Goal: Task Accomplishment & Management: Manage account settings

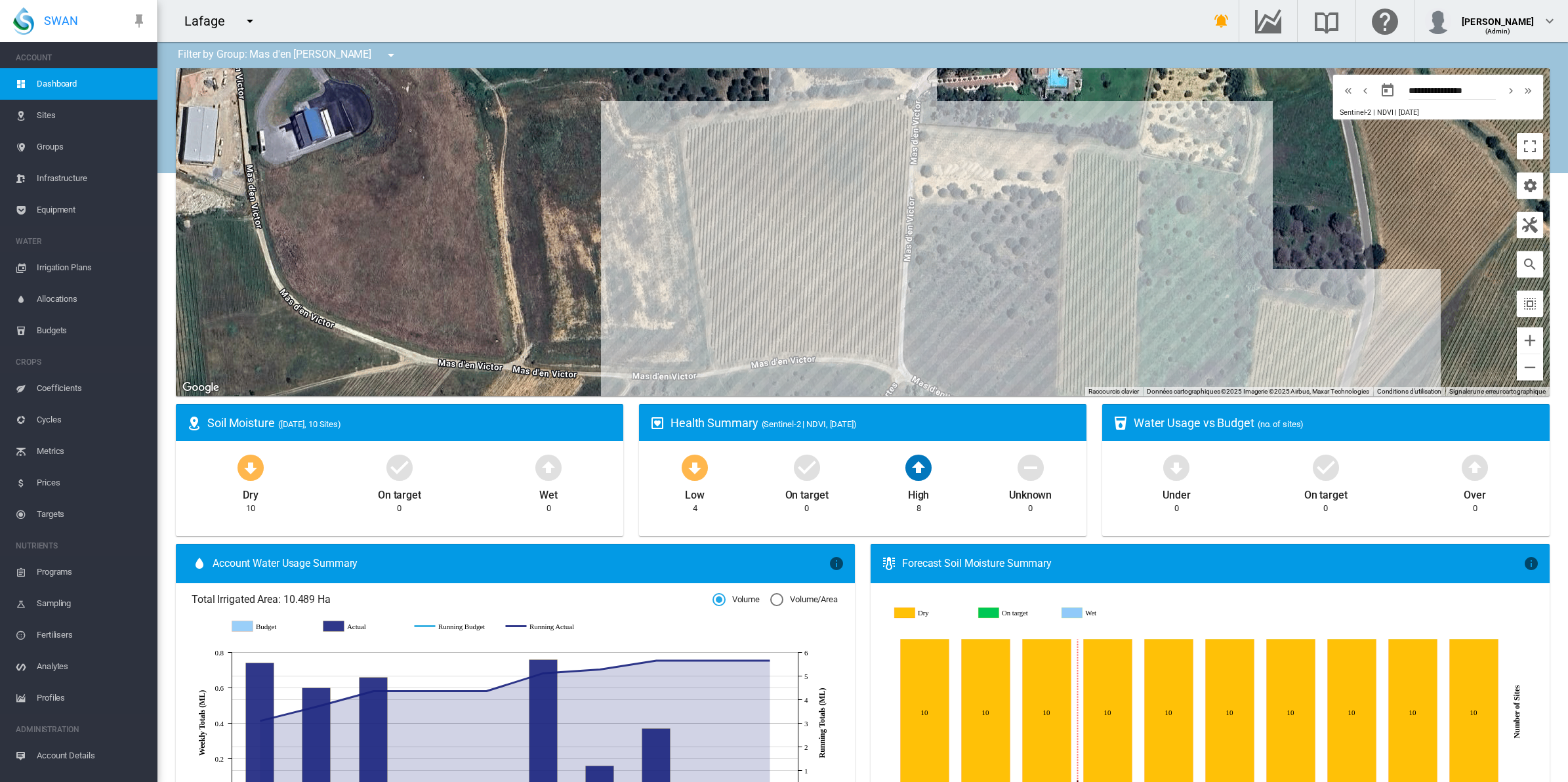
click at [46, 118] on span "Sites" at bounding box center [92, 116] width 110 height 32
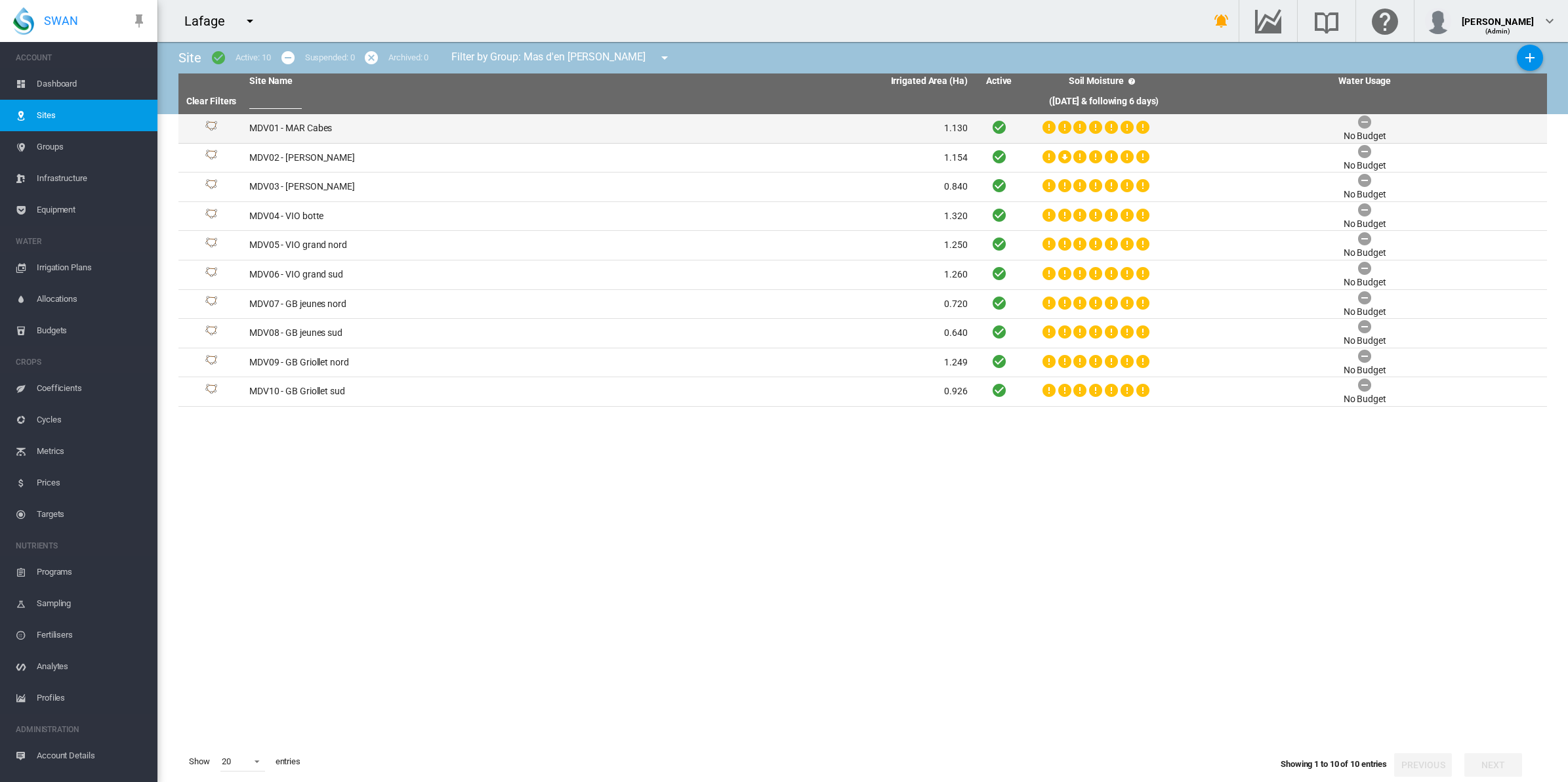
click at [304, 128] on td "MDV01 - MAR Cabes" at bounding box center [426, 128] width 364 height 29
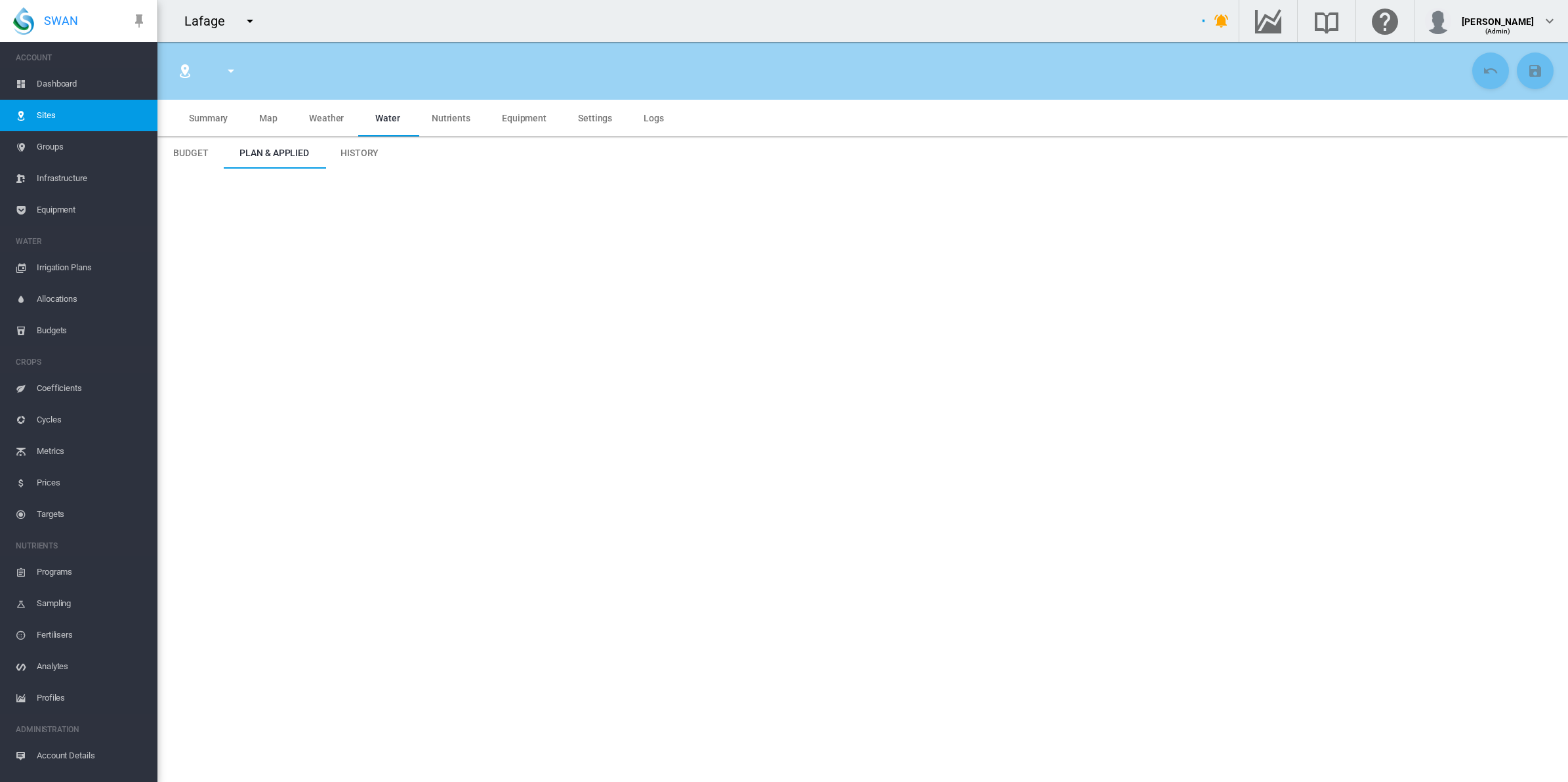
type input "**********"
type input "********"
type input "*******"
type input "**"
type input "*****"
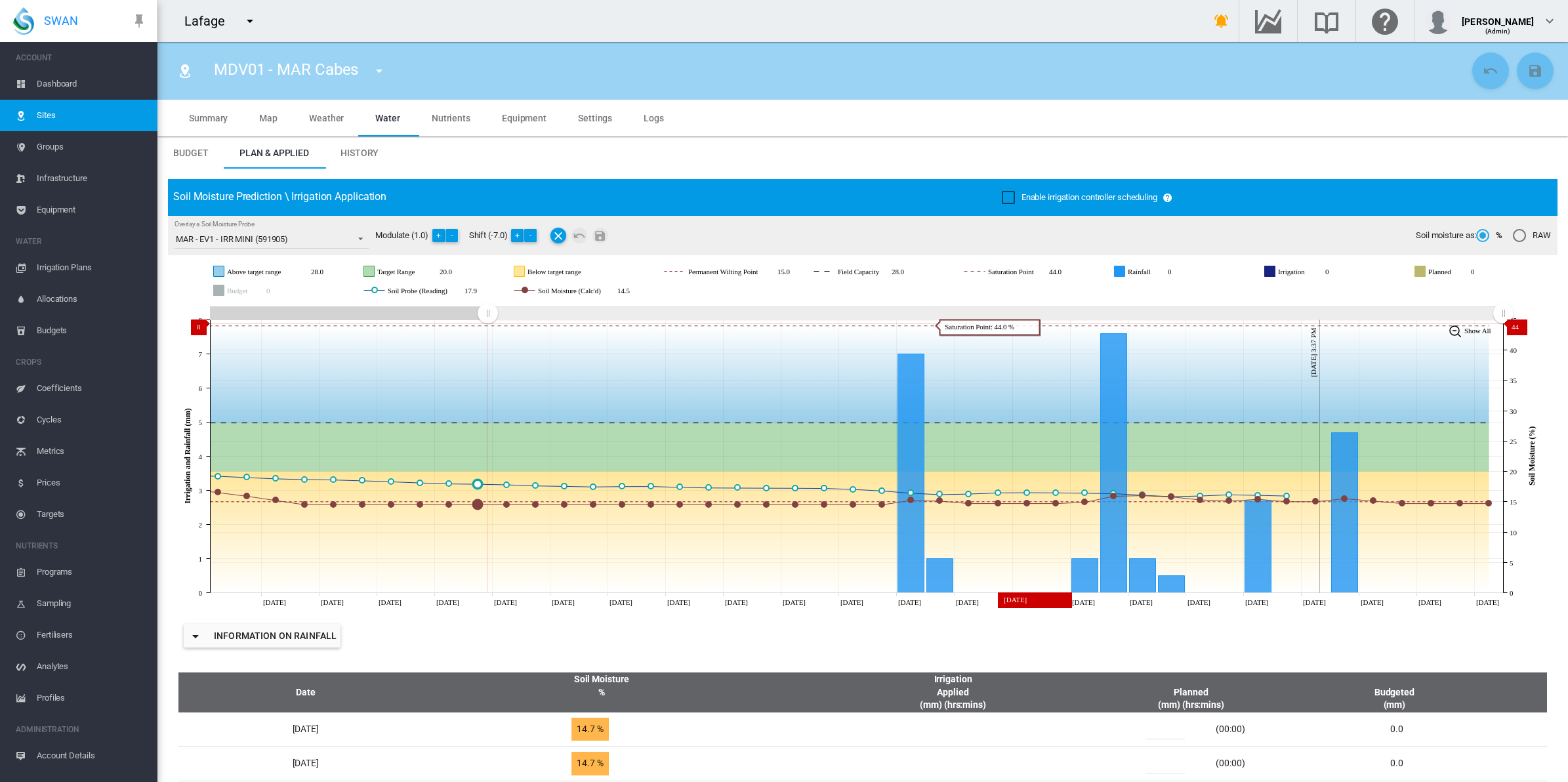
drag, startPoint x: 1181, startPoint y: 309, endPoint x: 487, endPoint y: 324, distance: 694.2
click at [487, 324] on g "Zoom chart using cursor arrows" at bounding box center [487, 313] width 23 height 23
click at [358, 149] on span "History" at bounding box center [360, 153] width 38 height 10
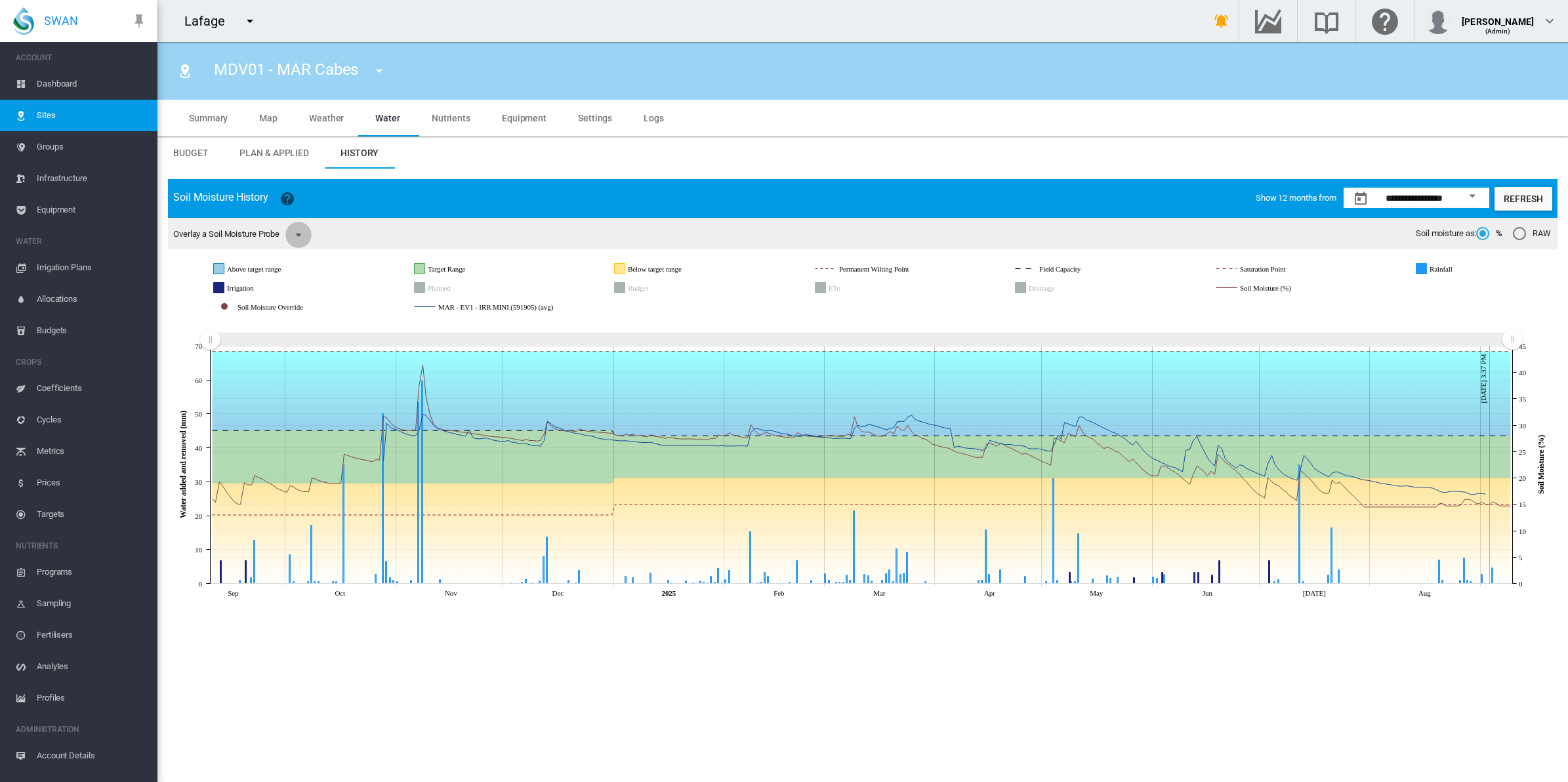
click at [305, 234] on md-icon "icon-menu-down" at bounding box center [298, 235] width 16 height 16
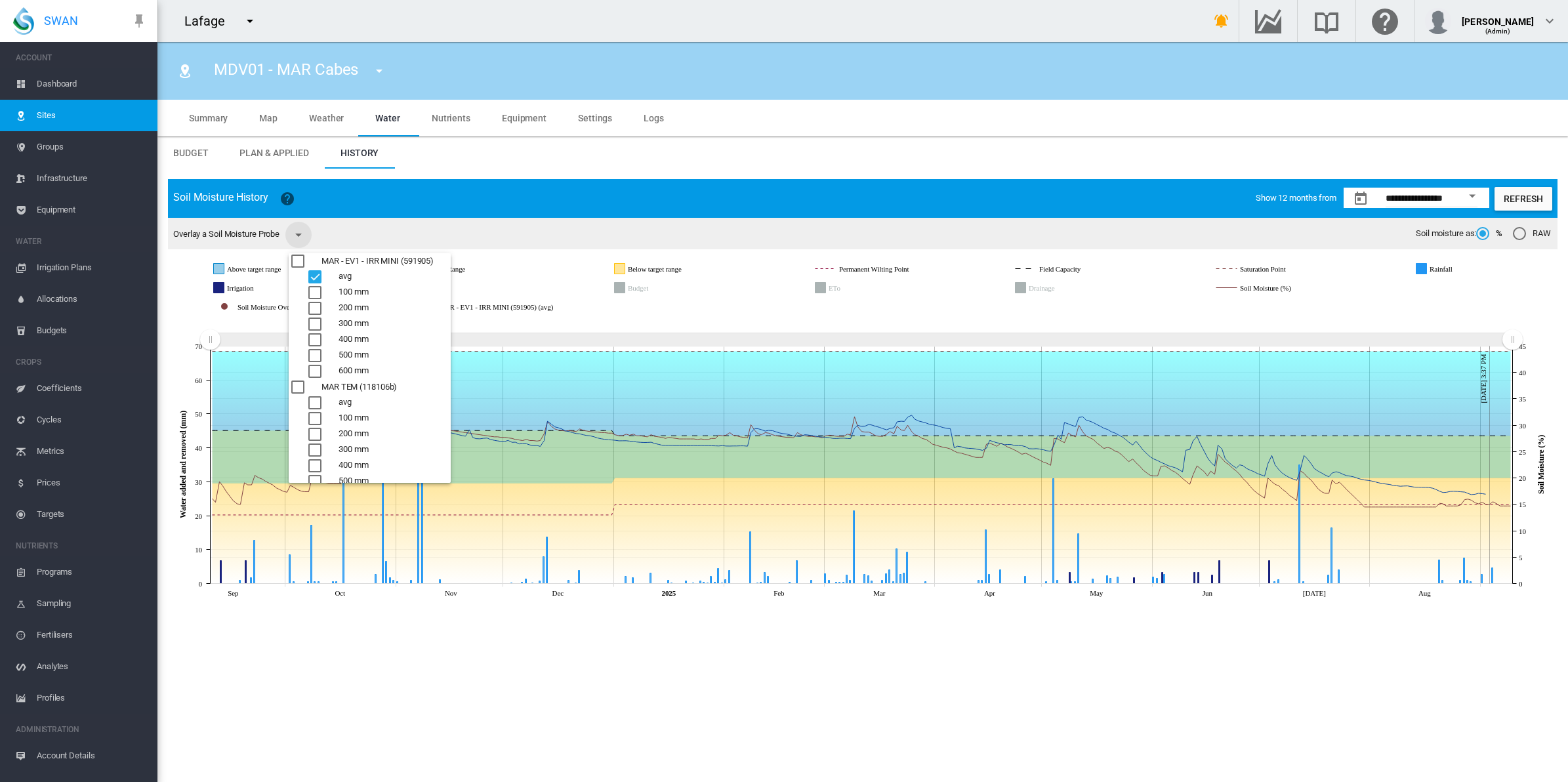
click at [313, 290] on div "100 mm" at bounding box center [315, 292] width 13 height 13
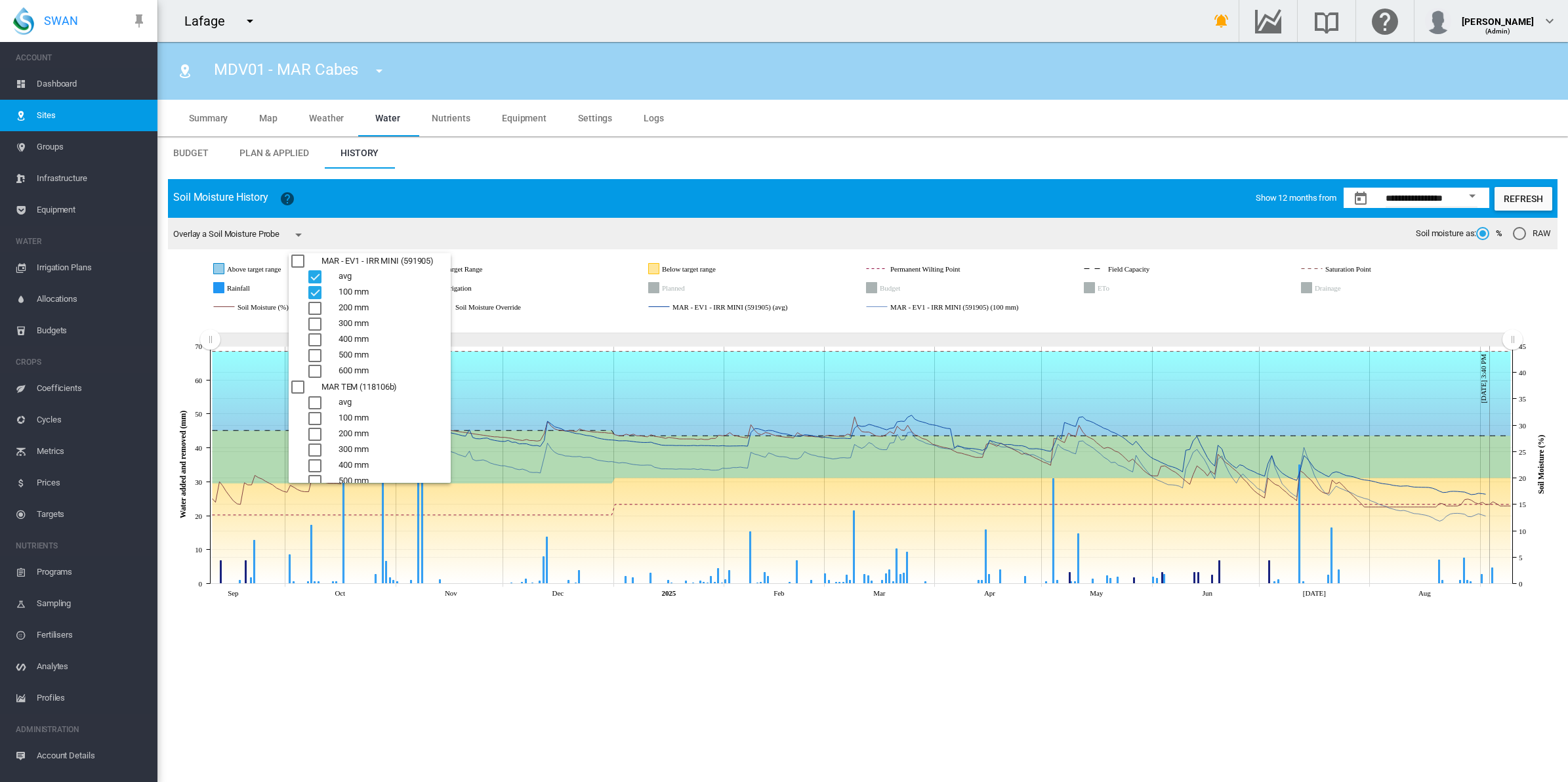
click at [316, 309] on div "200 mm" at bounding box center [315, 308] width 13 height 13
click at [313, 333] on div "400 mm" at bounding box center [315, 339] width 13 height 13
click at [313, 349] on div "500 mm" at bounding box center [315, 355] width 13 height 13
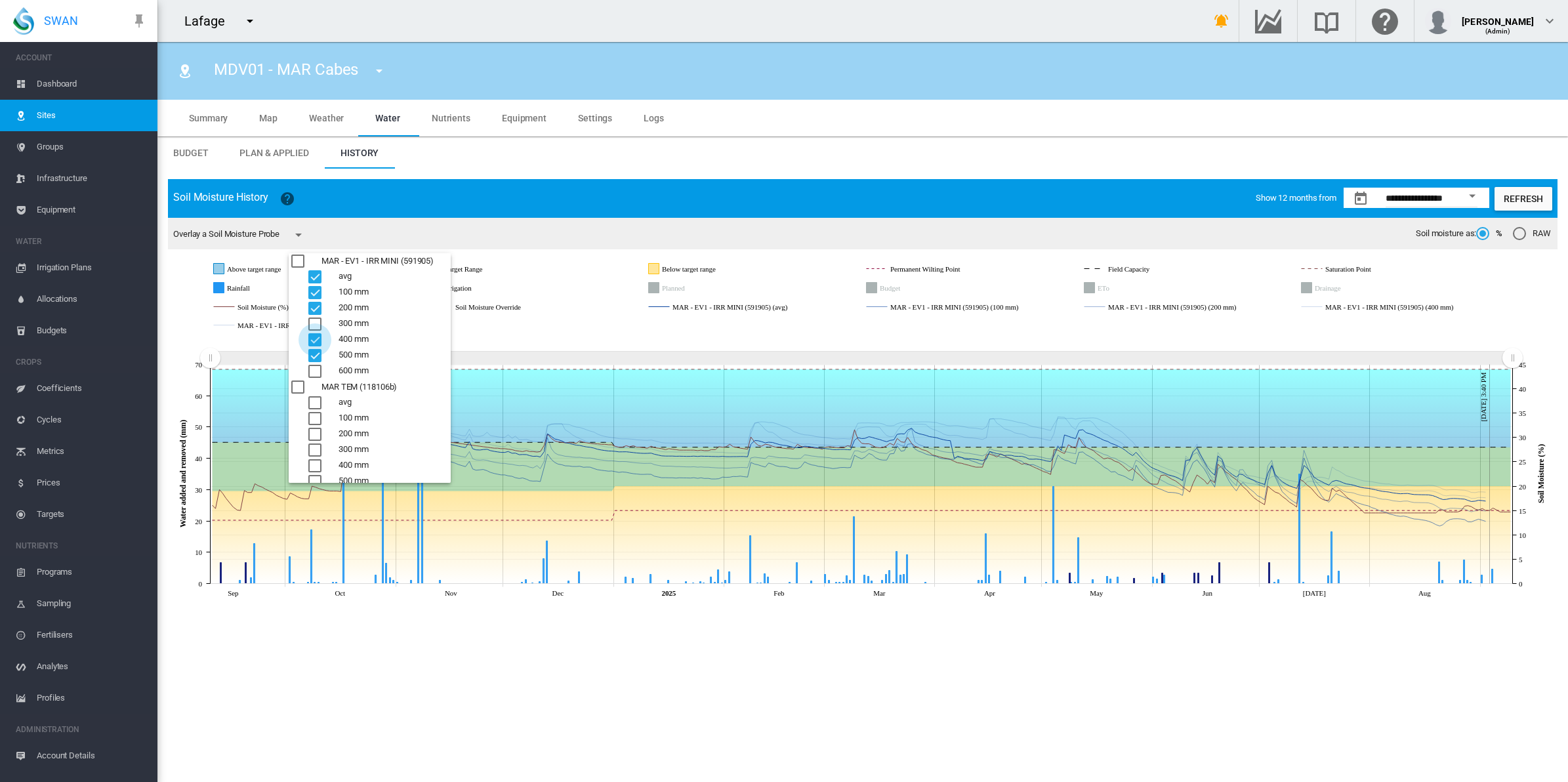
click at [316, 333] on div "400 mm" at bounding box center [315, 339] width 13 height 13
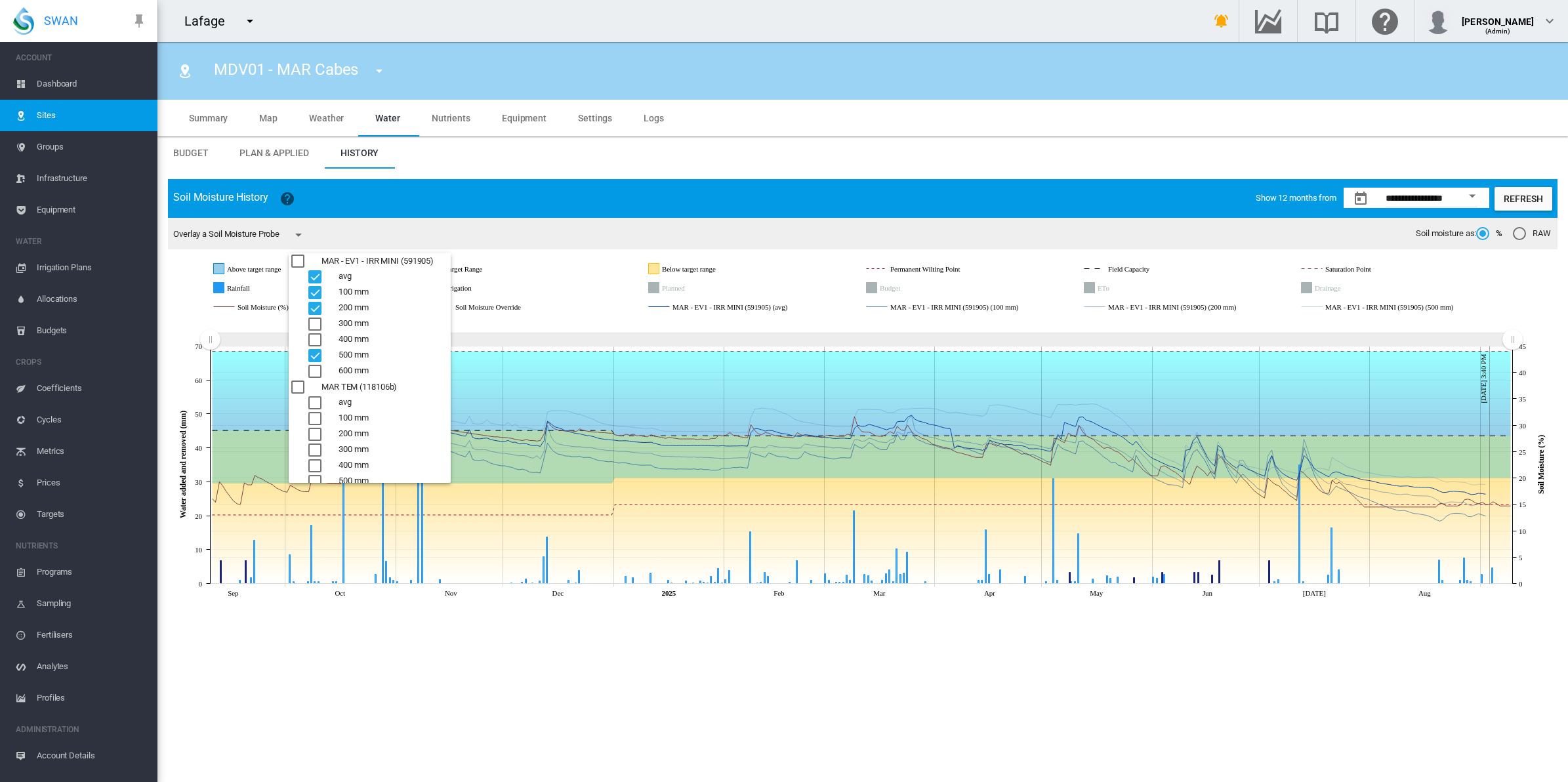
click at [313, 340] on div "400 mm" at bounding box center [315, 339] width 13 height 13
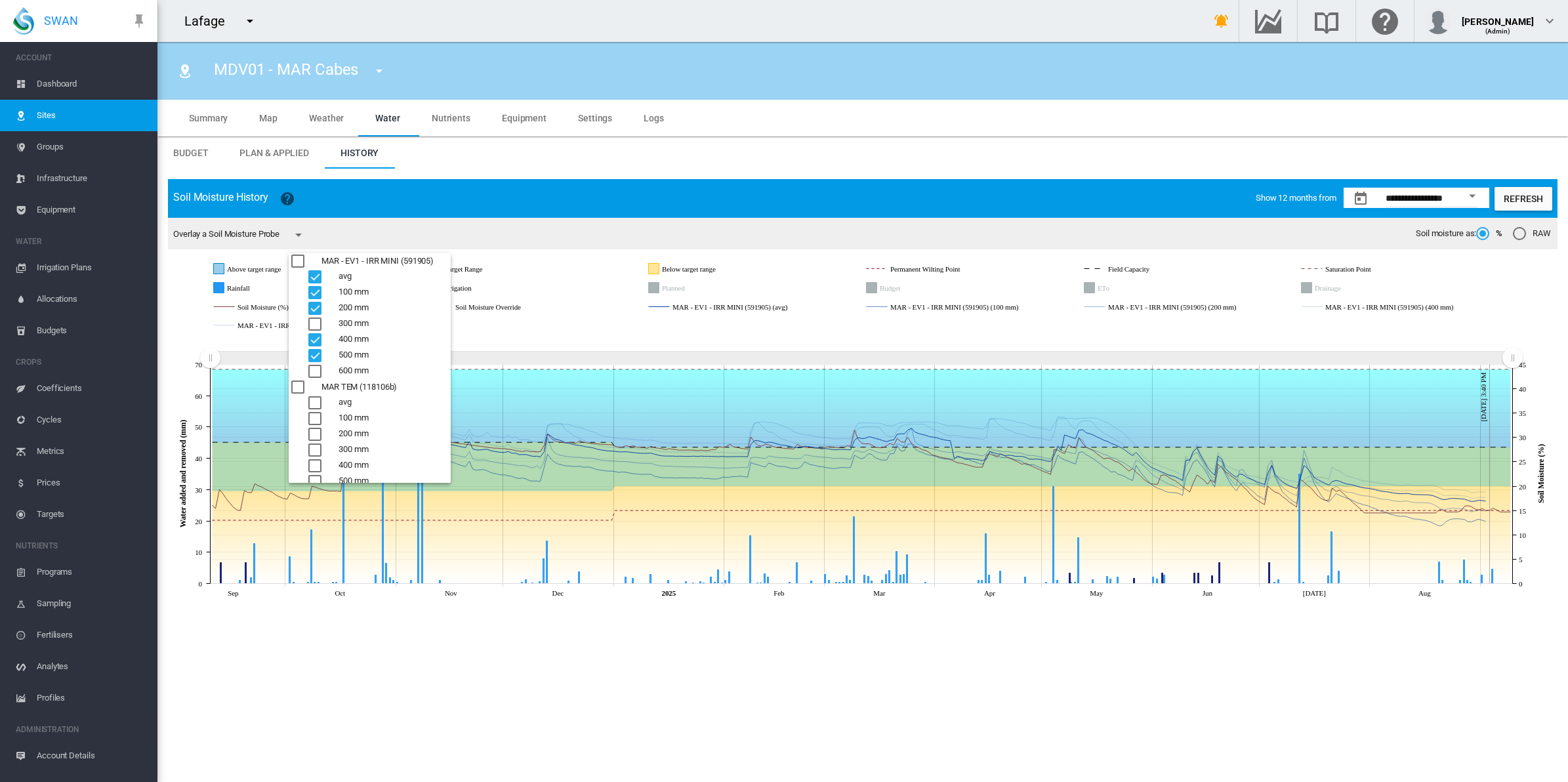
click at [315, 324] on div "300 mm" at bounding box center [315, 324] width 13 height 13
click at [315, 369] on div "600 mm" at bounding box center [315, 371] width 13 height 13
click at [313, 372] on div "600 mm" at bounding box center [315, 371] width 13 height 13
click at [948, 656] on md-backdrop at bounding box center [784, 391] width 1568 height 782
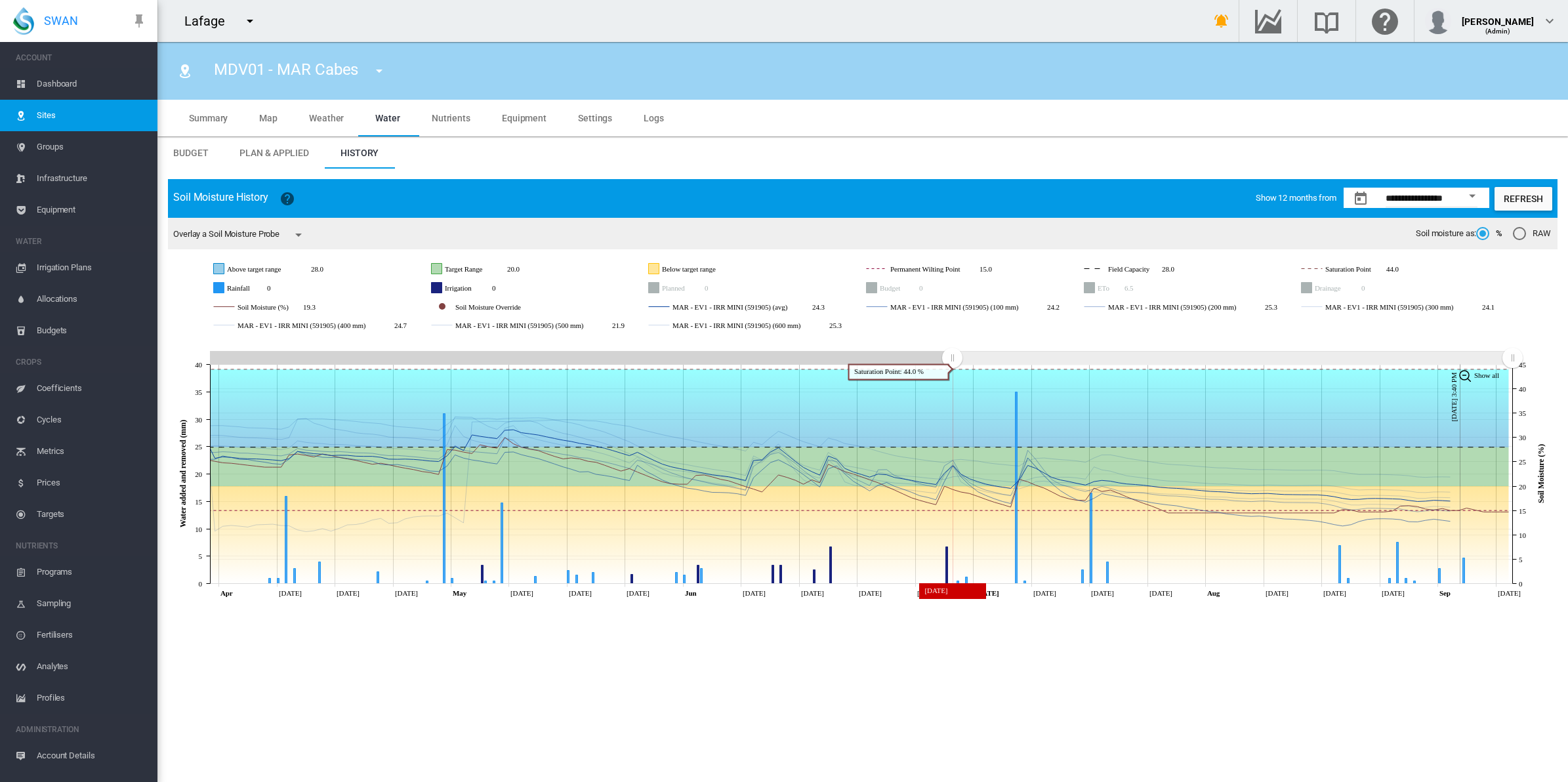
drag, startPoint x: 207, startPoint y: 358, endPoint x: 952, endPoint y: 371, distance: 745.1
click at [952, 371] on icon "JavaScript chart by amCharts 3.21.15 Apr Apr 14 Apr 21 Apr 28 May May 12 May 19…" at bounding box center [862, 471] width 1389 height 266
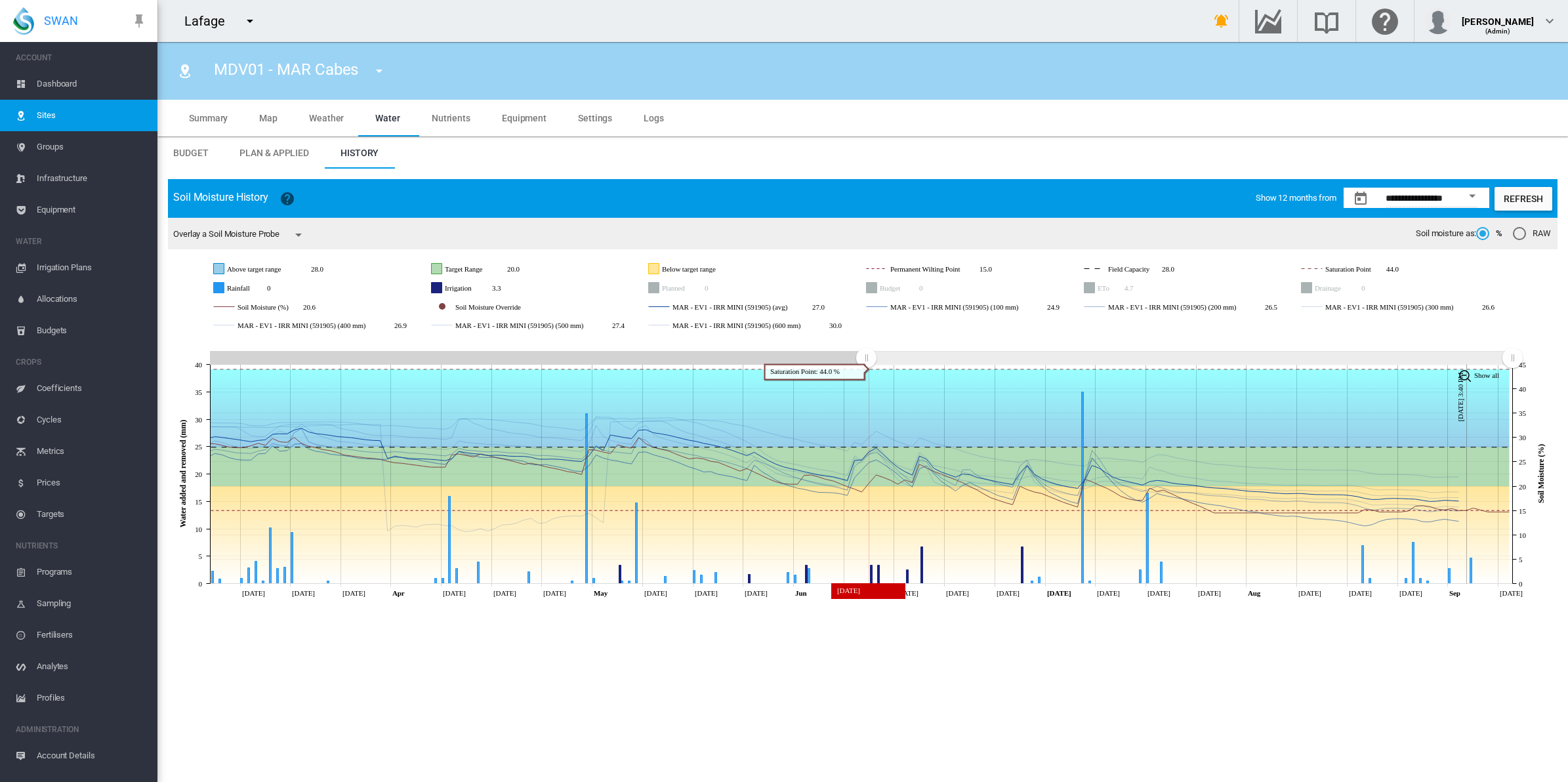
drag, startPoint x: 923, startPoint y: 361, endPoint x: 866, endPoint y: 362, distance: 57.0
click at [866, 362] on rect "Zoom chart using cursor arrows" at bounding box center [867, 358] width 17 height 13
click at [302, 238] on md-icon "icon-menu-down" at bounding box center [298, 235] width 16 height 16
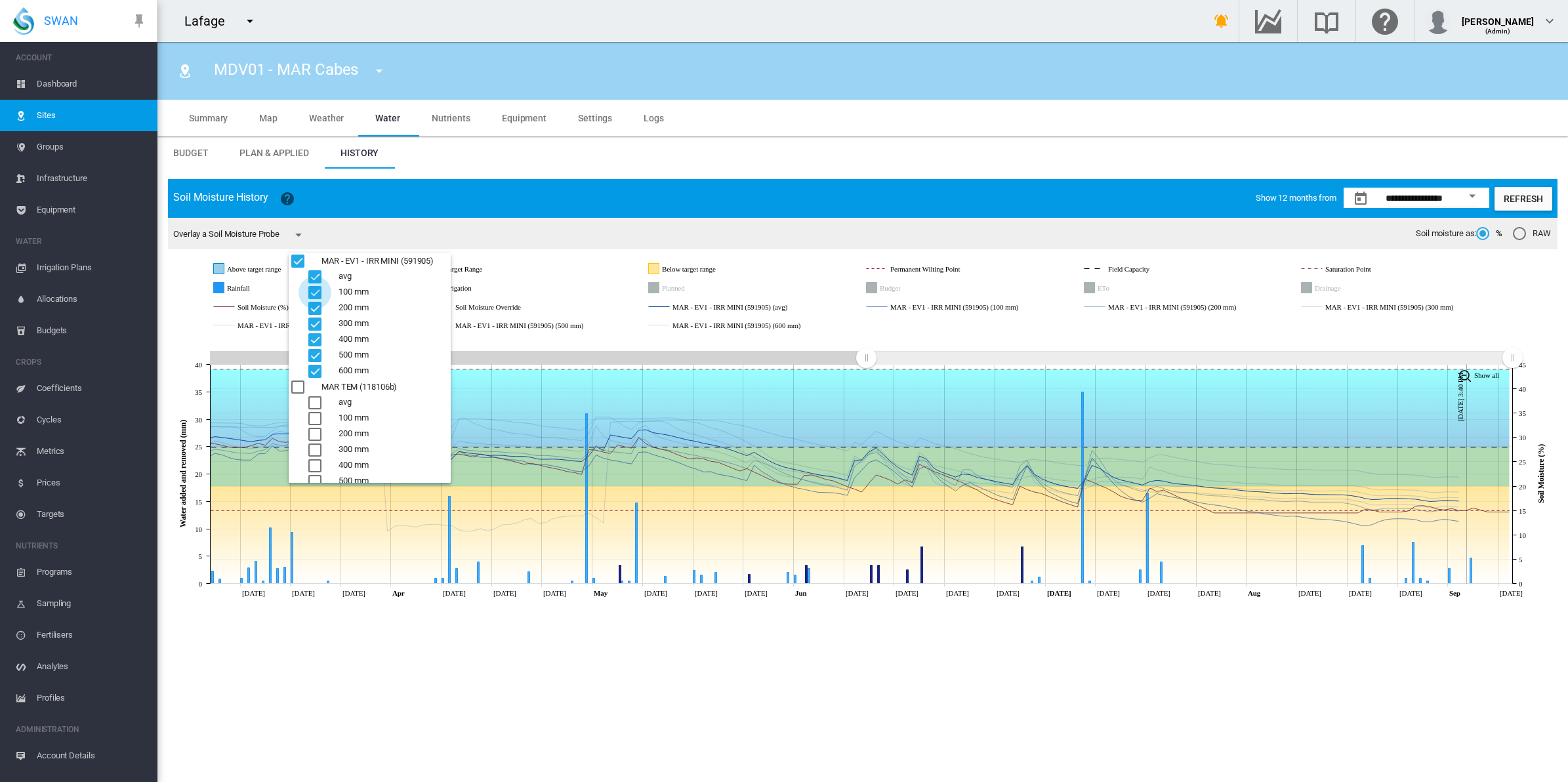
click at [310, 286] on div "100 mm" at bounding box center [315, 292] width 13 height 13
drag, startPoint x: 309, startPoint y: 318, endPoint x: 310, endPoint y: 333, distance: 15.0
click at [309, 321] on div "300 mm" at bounding box center [315, 324] width 13 height 13
click at [313, 335] on div "400 mm" at bounding box center [315, 339] width 13 height 13
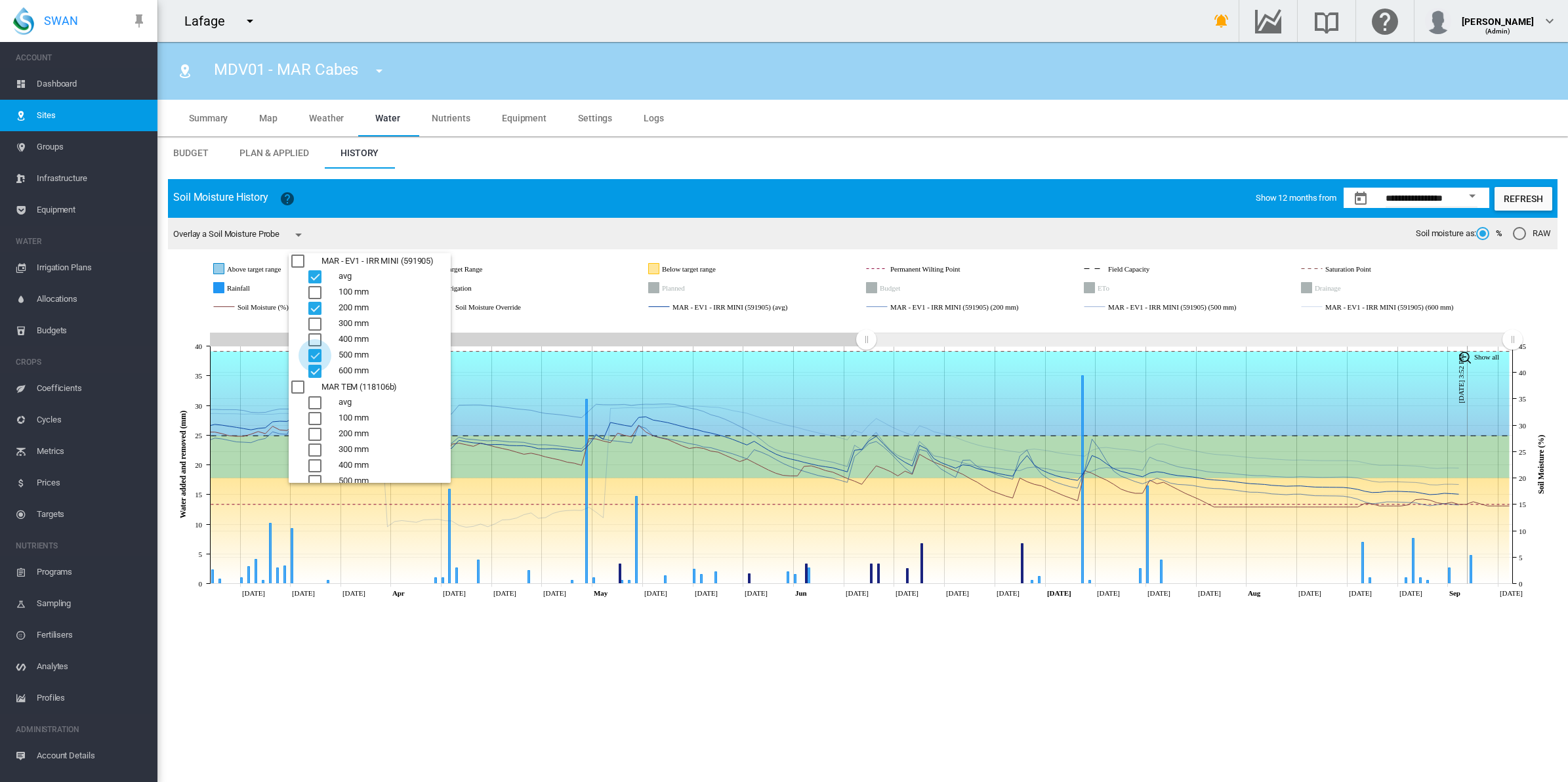
drag, startPoint x: 315, startPoint y: 352, endPoint x: 315, endPoint y: 362, distance: 10.0
click at [315, 353] on div "500 mm" at bounding box center [315, 355] width 13 height 13
click at [315, 369] on div "600 mm" at bounding box center [315, 371] width 13 height 13
click at [554, 291] on md-backdrop at bounding box center [784, 391] width 1568 height 782
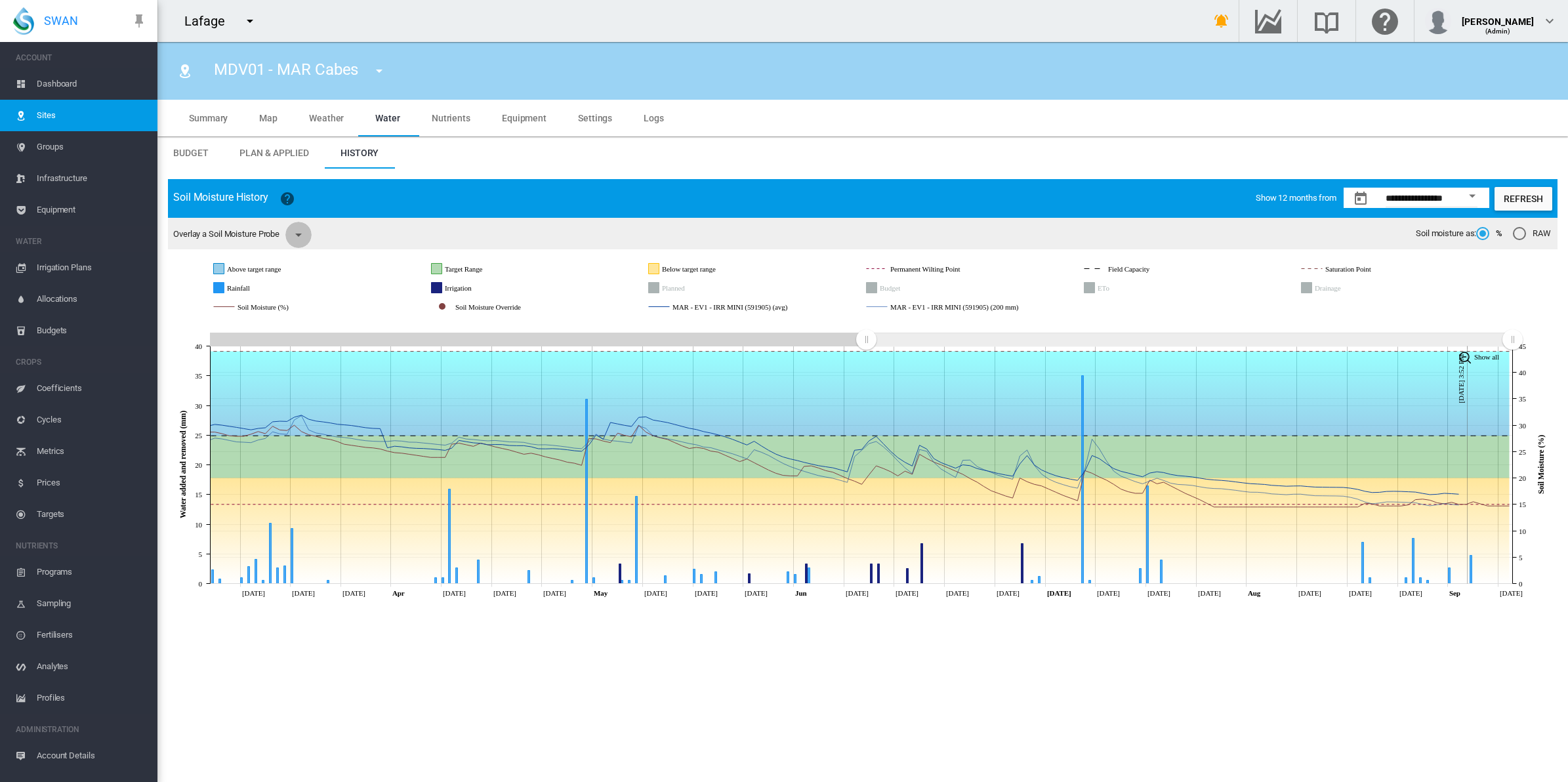
click at [301, 234] on md-icon "icon-menu-down" at bounding box center [298, 235] width 16 height 16
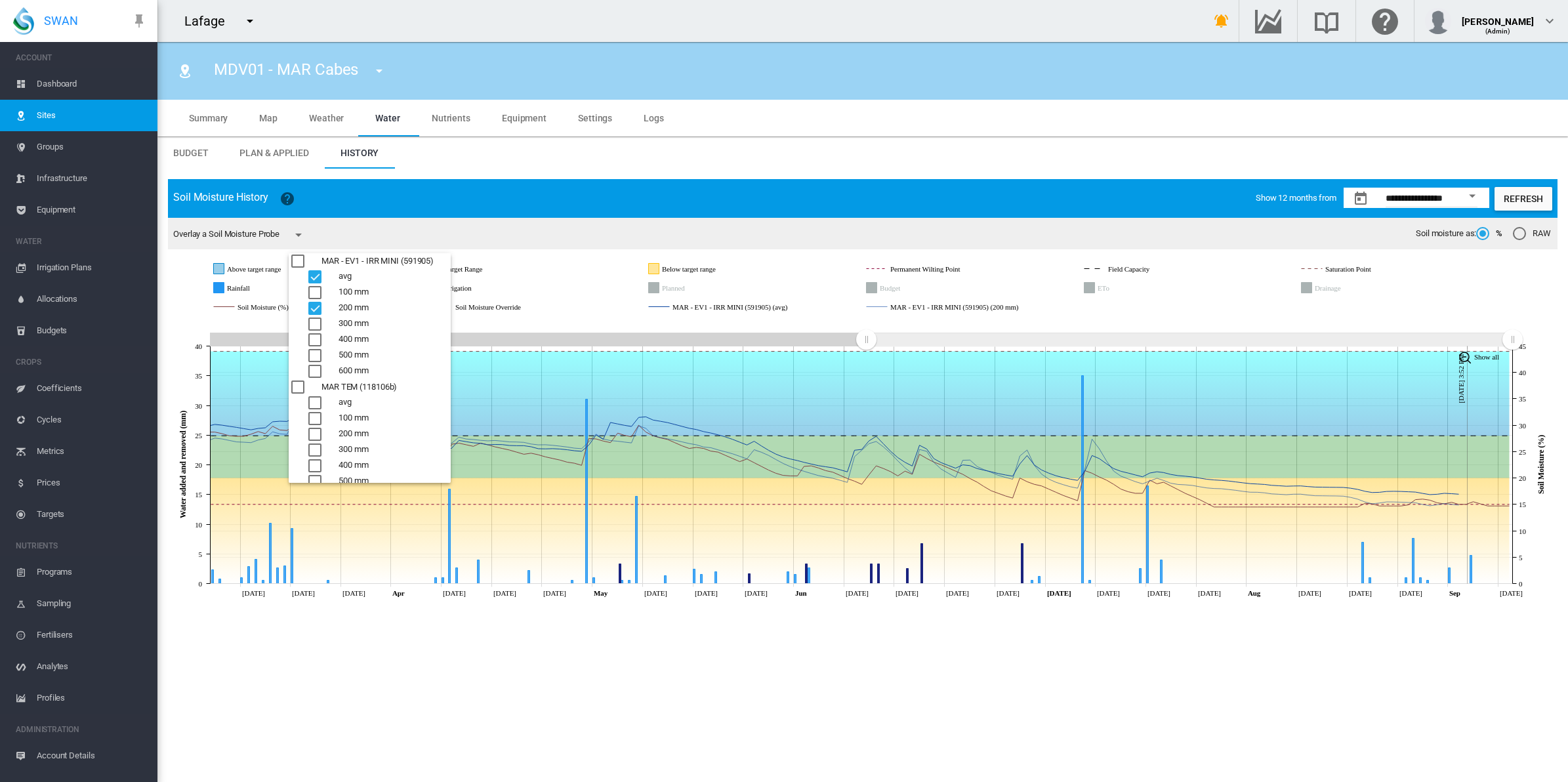
click at [301, 234] on md-backdrop at bounding box center [784, 391] width 1568 height 782
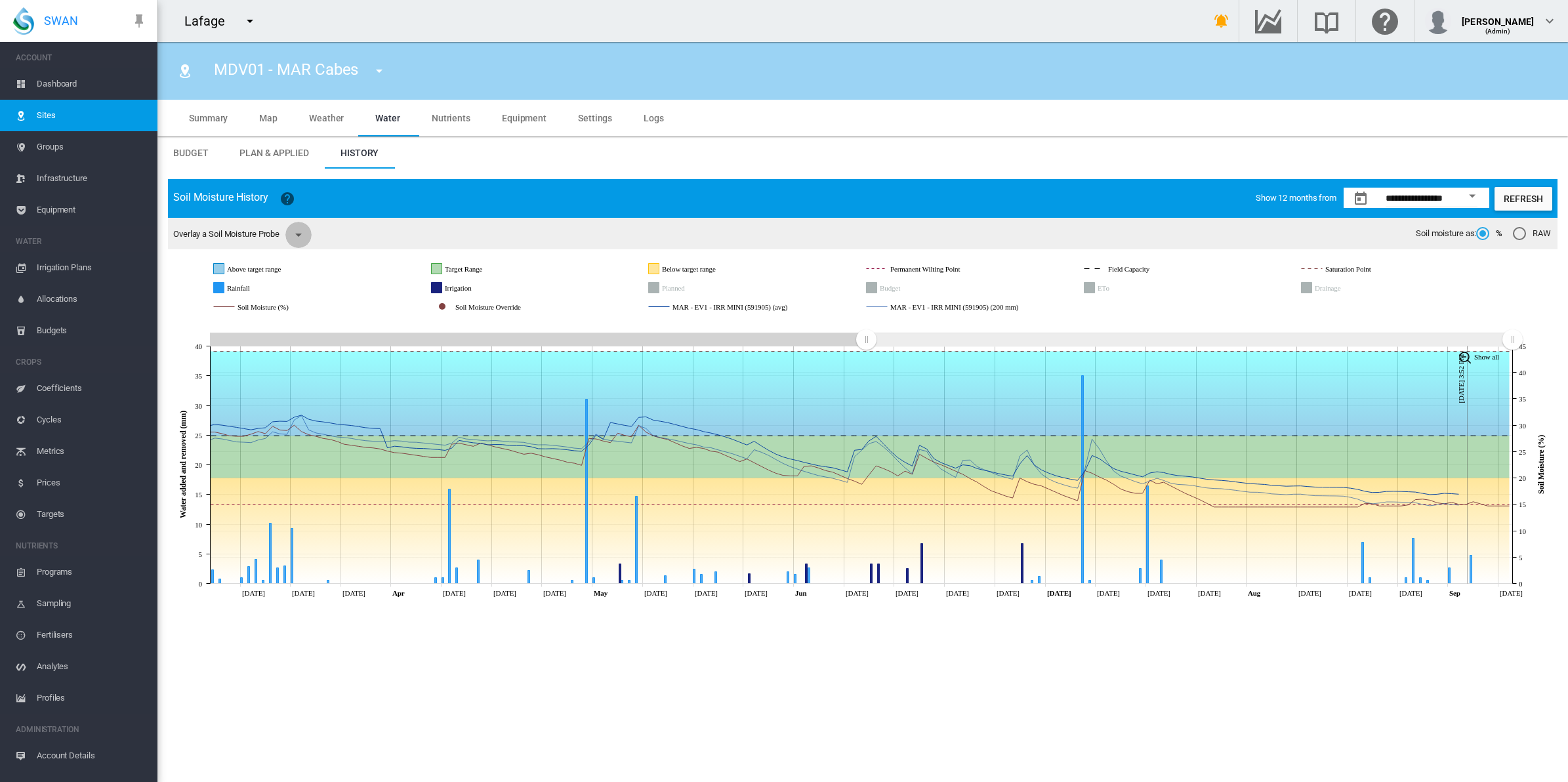
click at [305, 235] on md-icon "icon-menu-down" at bounding box center [298, 235] width 16 height 16
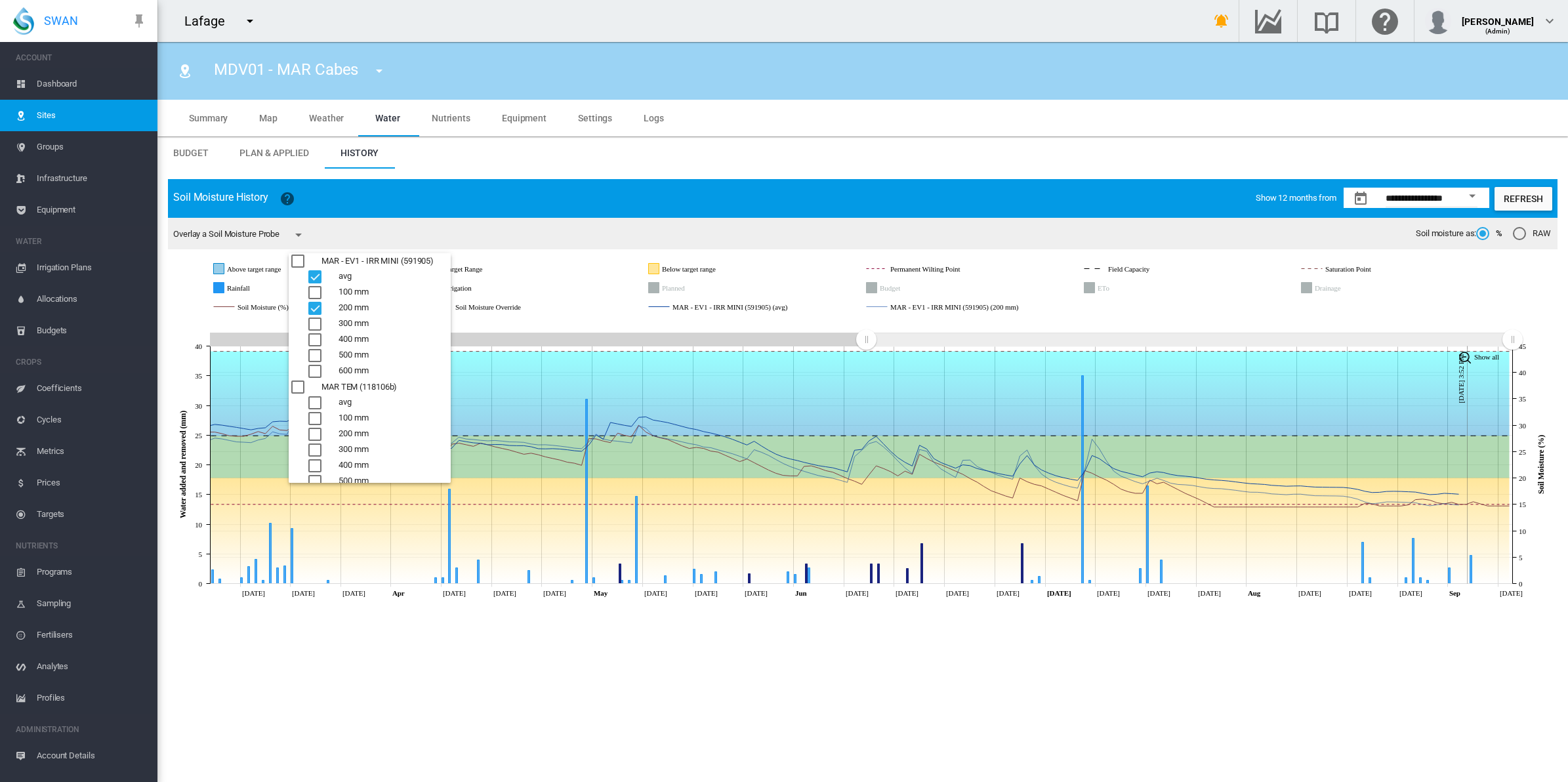
click at [316, 276] on div "avg" at bounding box center [315, 276] width 13 height 13
click at [316, 303] on div "200 mm" at bounding box center [315, 308] width 13 height 13
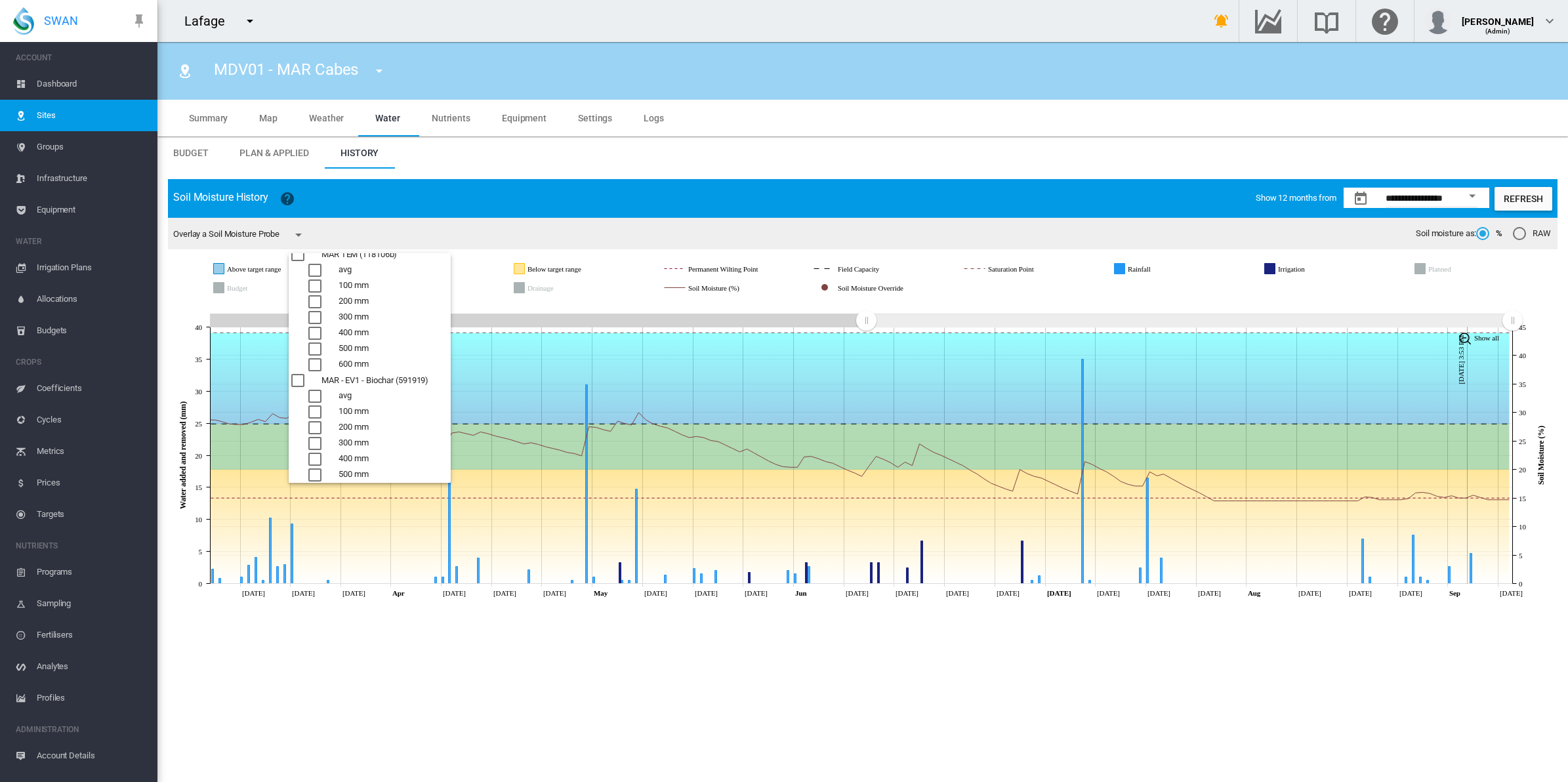
scroll to position [154, 0]
click at [316, 401] on div "200 mm" at bounding box center [315, 406] width 13 height 13
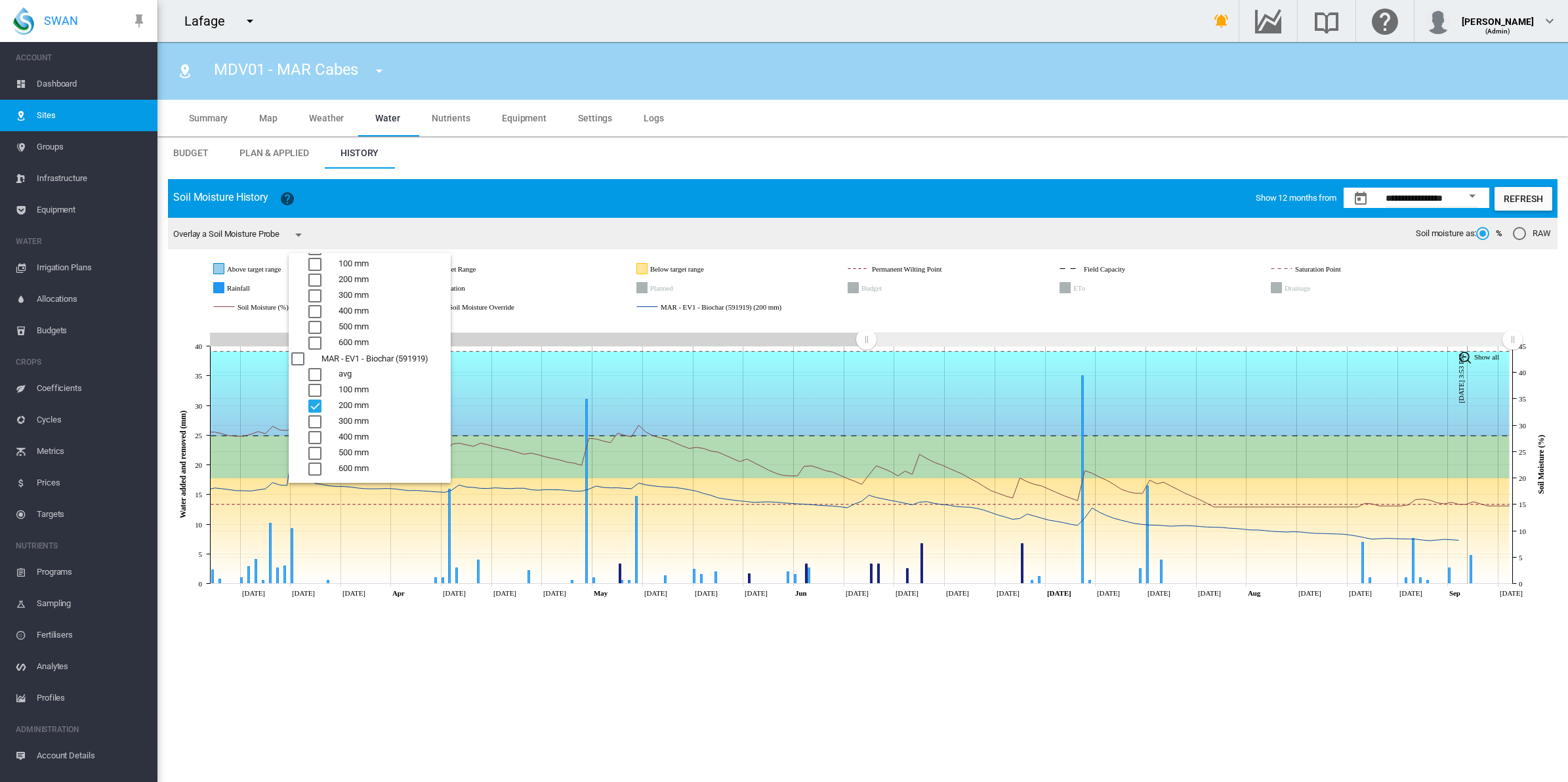
click at [565, 297] on md-backdrop at bounding box center [784, 391] width 1568 height 782
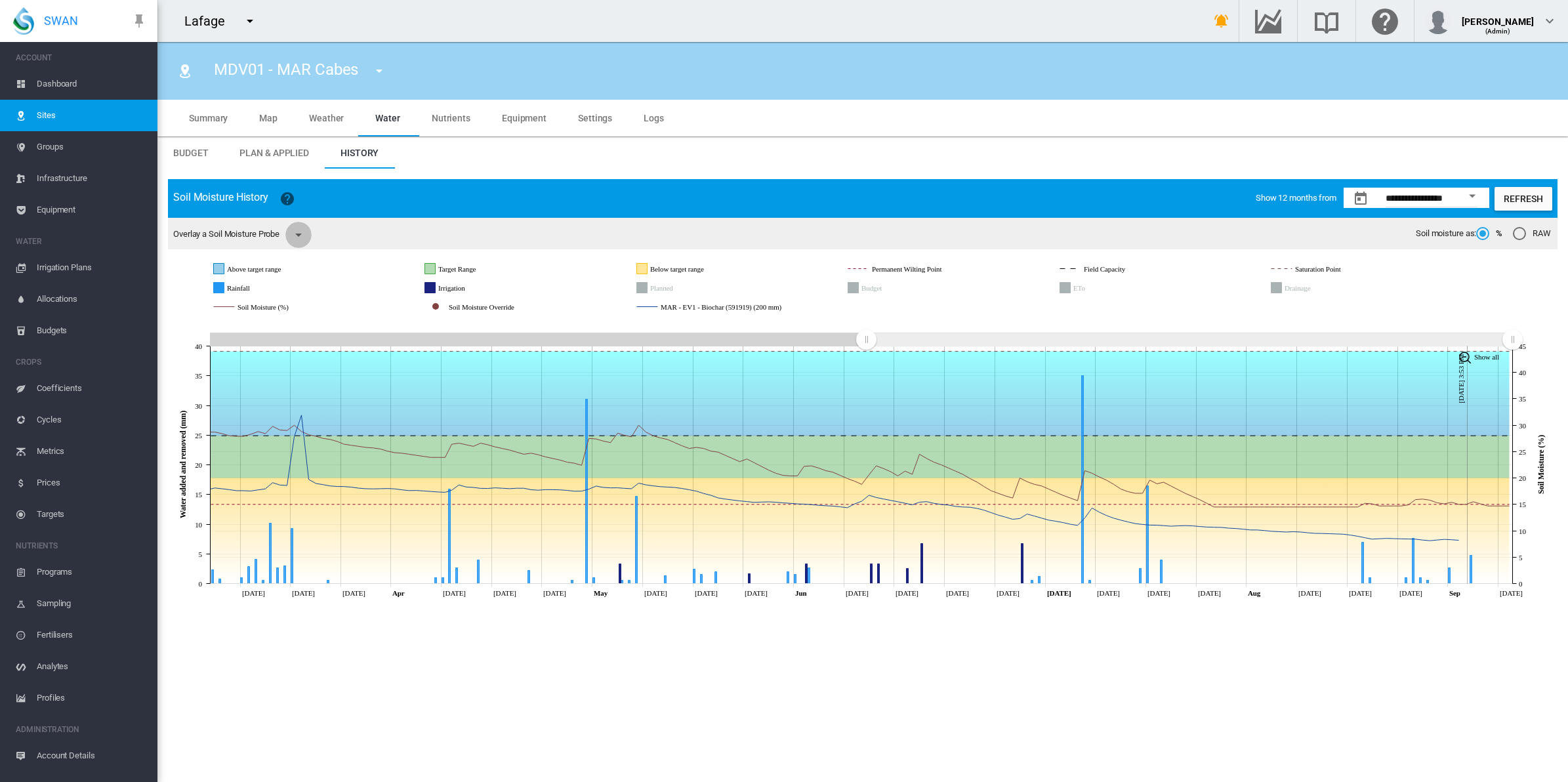
click at [306, 230] on md-icon "icon-menu-down" at bounding box center [298, 235] width 16 height 16
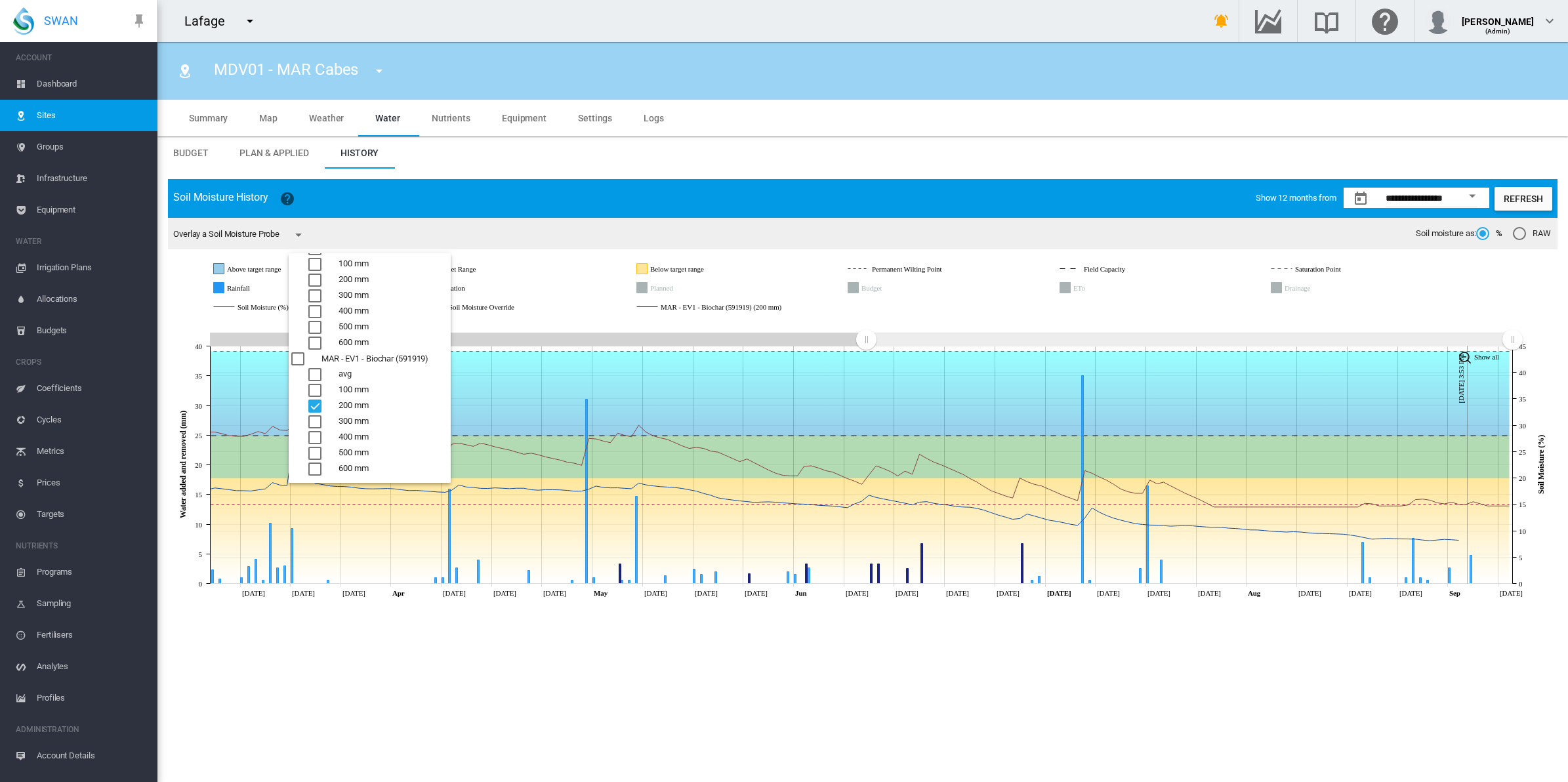
click at [655, 695] on md-backdrop at bounding box center [784, 391] width 1568 height 782
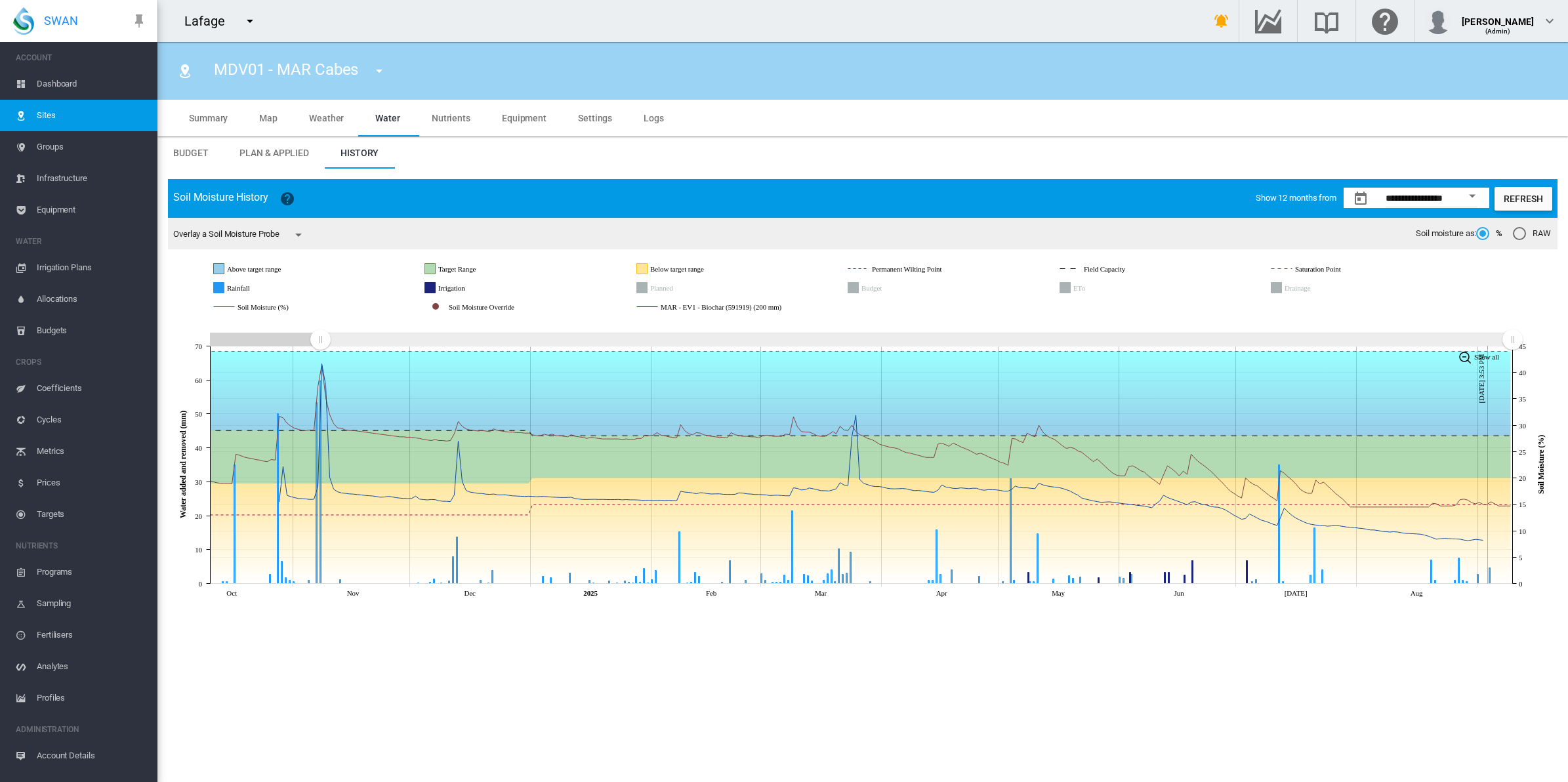
drag, startPoint x: 814, startPoint y: 345, endPoint x: 320, endPoint y: 340, distance: 494.0
click at [320, 340] on rect "Zoom chart using cursor arrows" at bounding box center [321, 339] width 17 height 13
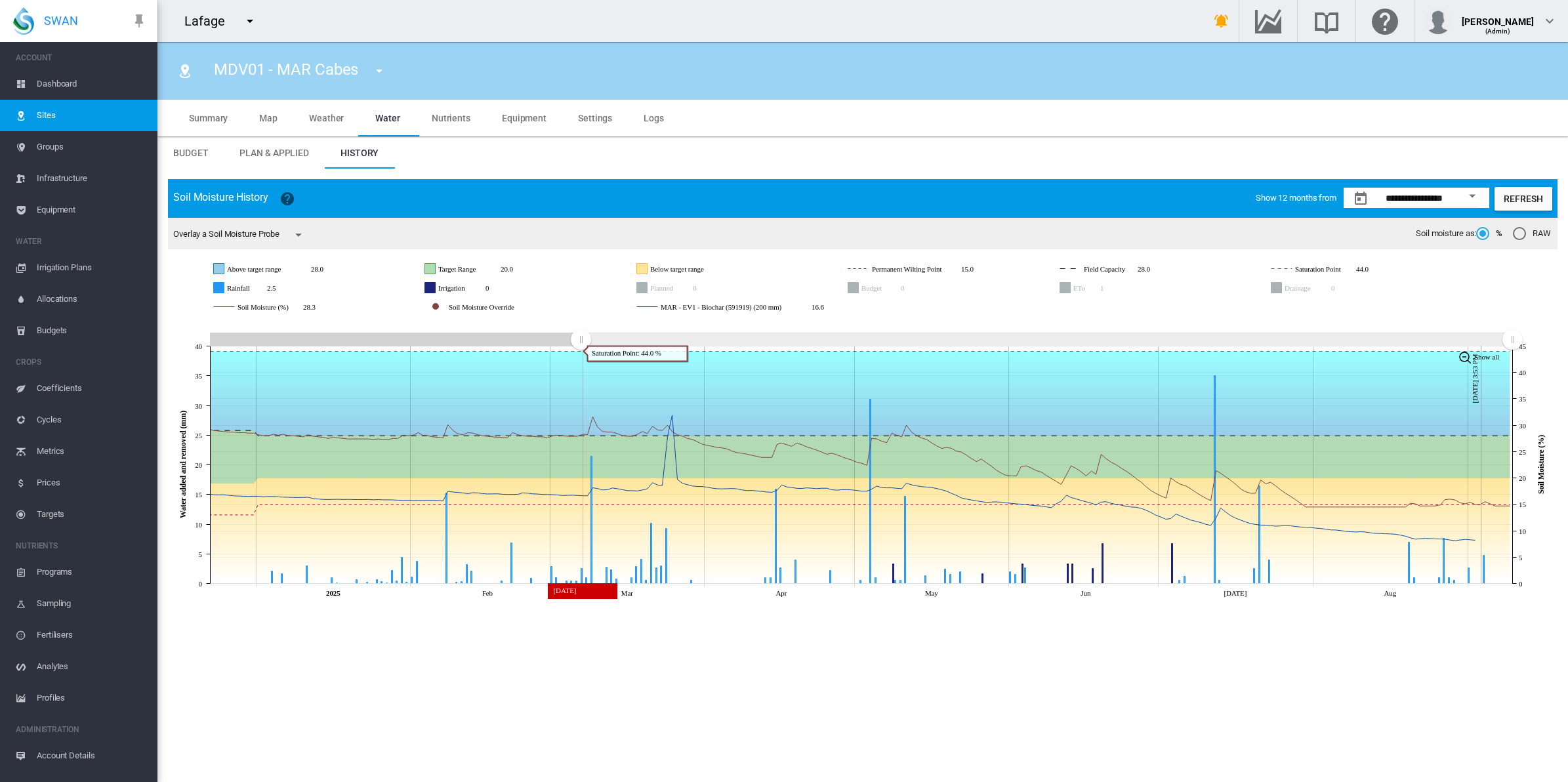
drag, startPoint x: 320, startPoint y: 340, endPoint x: 581, endPoint y: 361, distance: 261.8
click at [581, 361] on icon "JavaScript chart by amCharts 3.21.15 2025 Feb Mar Apr May Jun Jul Aug Sep 3, 3:…" at bounding box center [862, 461] width 1389 height 284
